Goal: Task Accomplishment & Management: Manage account settings

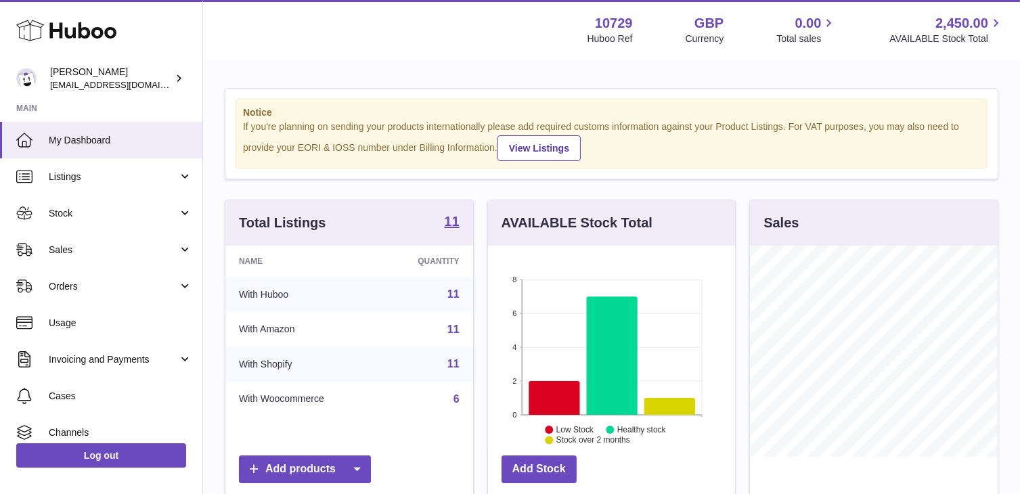
scroll to position [211, 247]
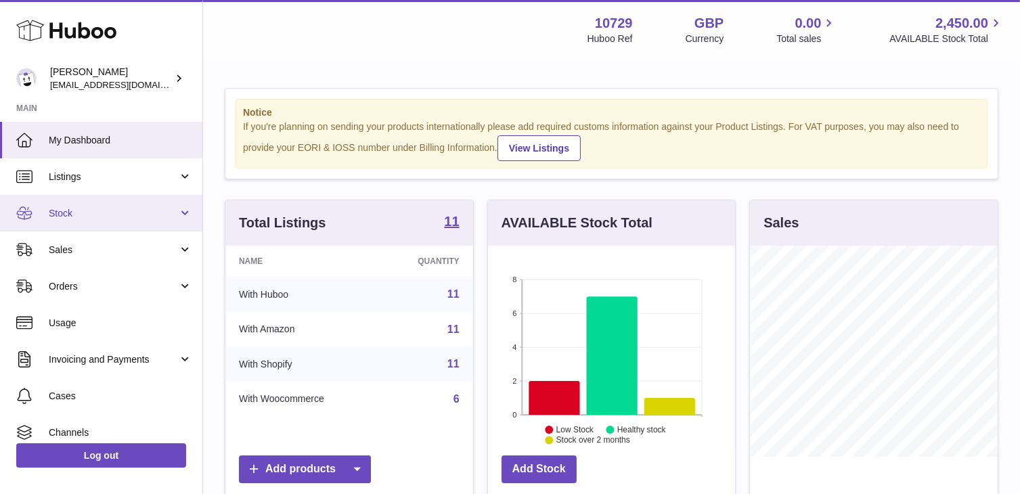
click at [87, 217] on span "Stock" at bounding box center [113, 213] width 129 height 13
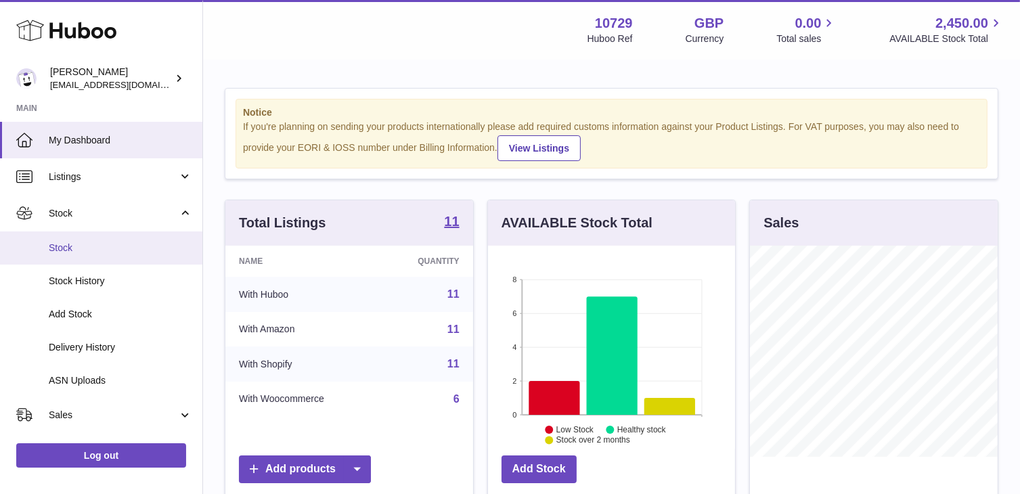
click at [102, 242] on span "Stock" at bounding box center [121, 248] width 144 height 13
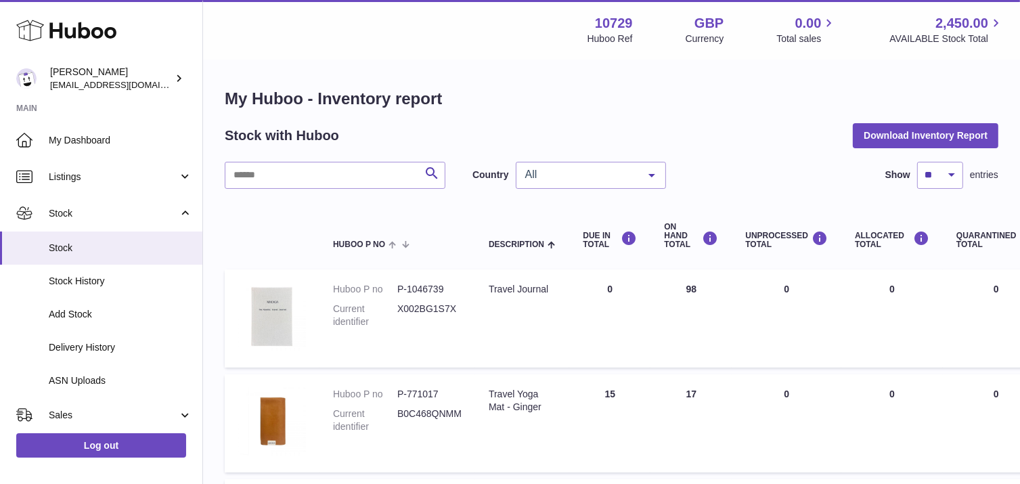
click at [631, 173] on span "All" at bounding box center [580, 175] width 116 height 14
click at [632, 221] on span "GB" at bounding box center [591, 229] width 149 height 27
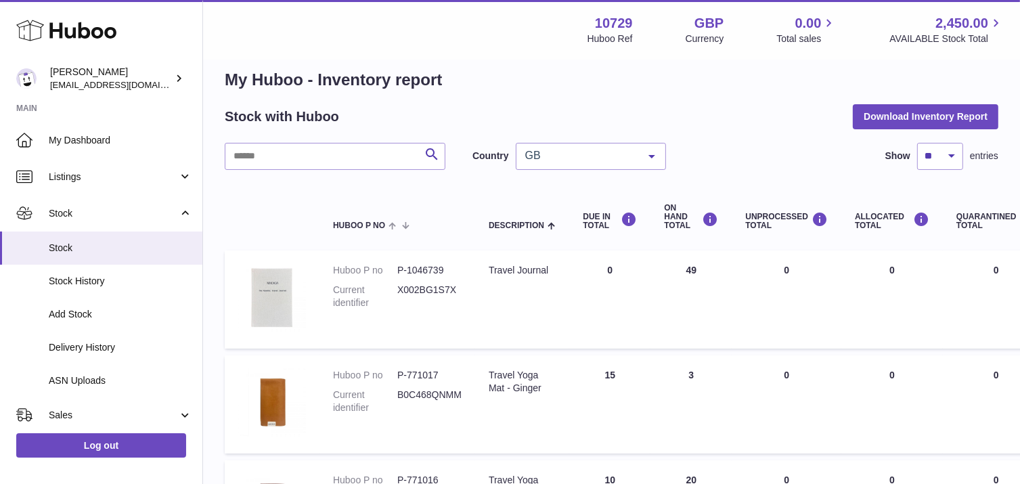
scroll to position [18, 0]
click at [638, 156] on span "GB" at bounding box center [580, 157] width 116 height 14
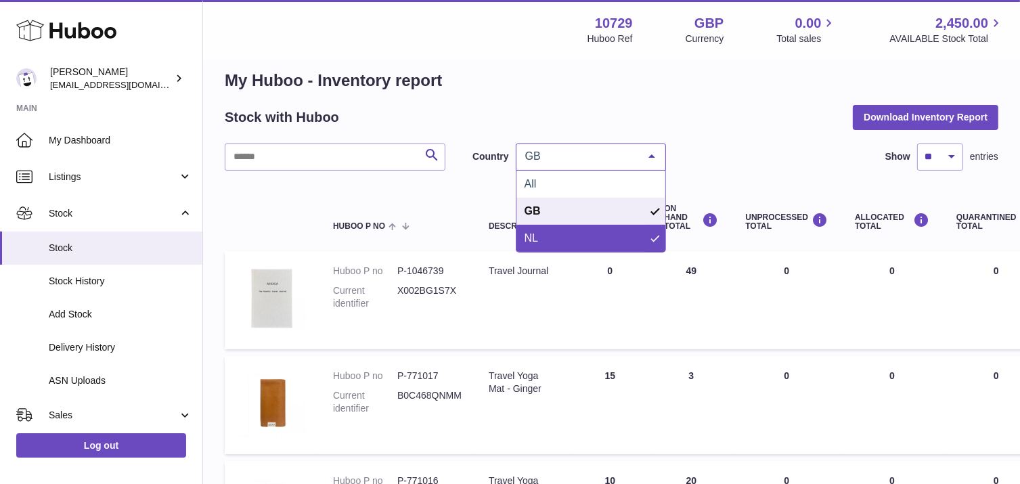
click at [627, 241] on span "NL" at bounding box center [591, 238] width 149 height 27
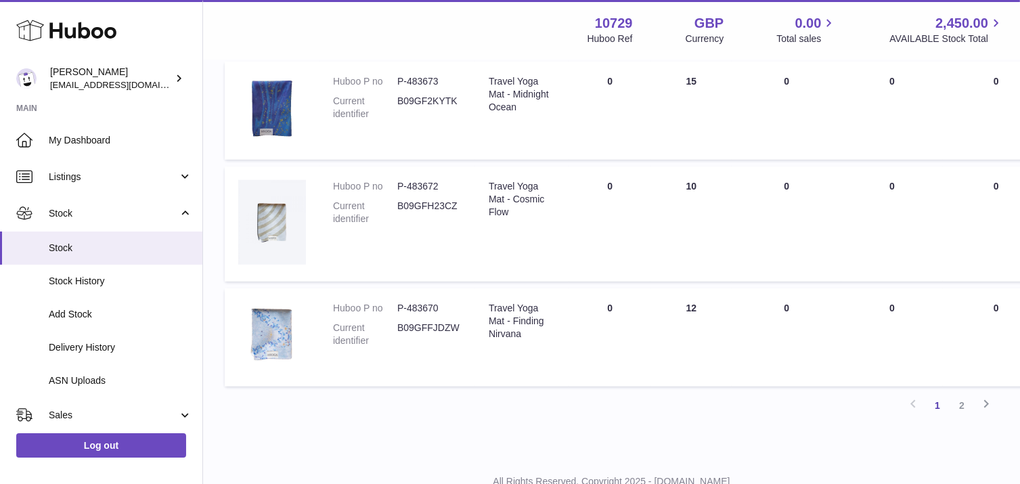
scroll to position [945, 0]
